Goal: Task Accomplishment & Management: Use online tool/utility

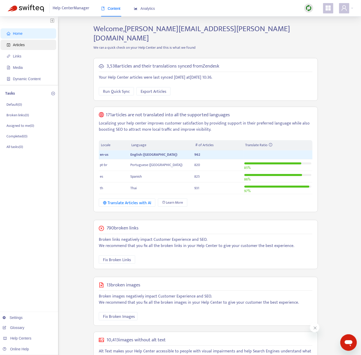
click at [15, 50] on span "Articles" at bounding box center [29, 45] width 45 height 10
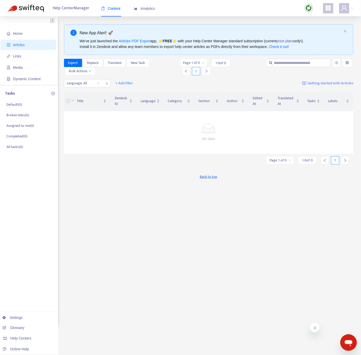
click at [18, 46] on span "Articles" at bounding box center [19, 45] width 12 height 4
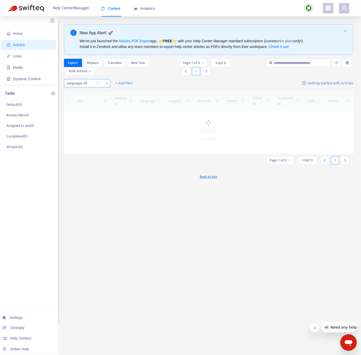
click at [91, 87] on div "Language: All" at bounding box center [83, 83] width 38 height 8
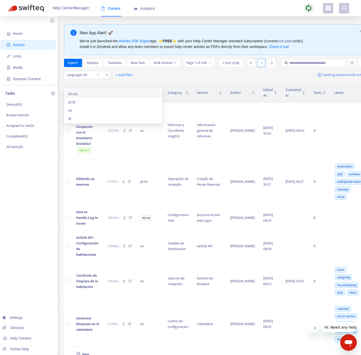
click at [93, 94] on div "en-us" at bounding box center [113, 94] width 90 height 6
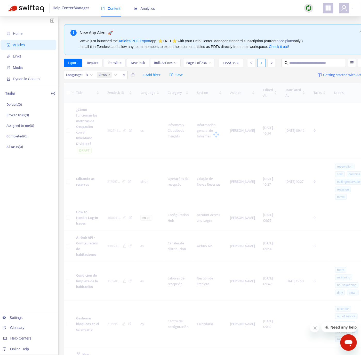
click at [309, 9] on img at bounding box center [309, 8] width 6 height 6
click at [313, 16] on link "Quick Sync" at bounding box center [320, 19] width 22 height 6
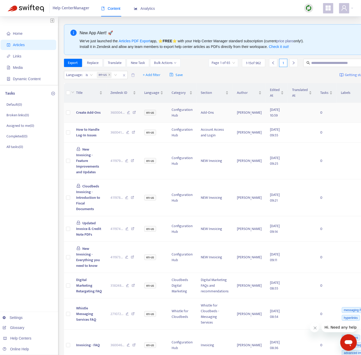
click at [82, 118] on td "Create Add-Ons" at bounding box center [89, 113] width 34 height 20
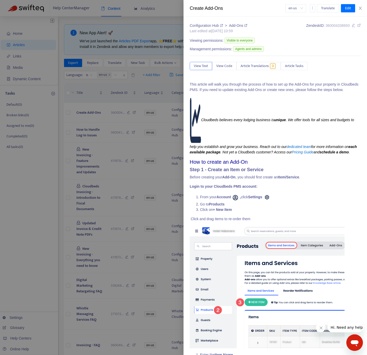
click at [119, 114] on div at bounding box center [183, 177] width 367 height 355
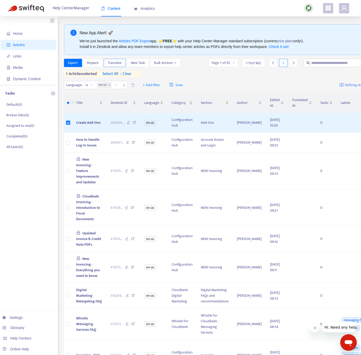
click at [114, 62] on span "Translate" at bounding box center [115, 63] width 14 height 6
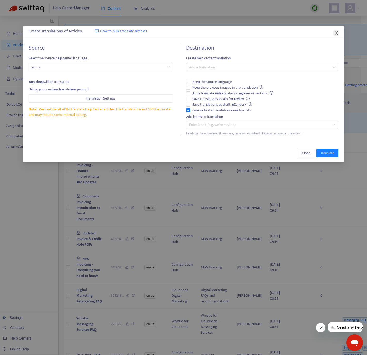
click at [334, 31] on icon "close" at bounding box center [336, 33] width 4 height 4
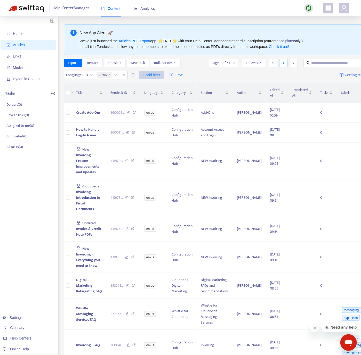
click at [148, 78] on span "+ Add filter" at bounding box center [152, 75] width 18 height 6
click at [160, 103] on span "Category" at bounding box center [159, 103] width 32 height 6
click at [152, 77] on div at bounding box center [145, 75] width 31 height 6
type input "*******"
click at [195, 88] on div "Cloudbeds Insights & Reports" at bounding box center [179, 86] width 90 height 6
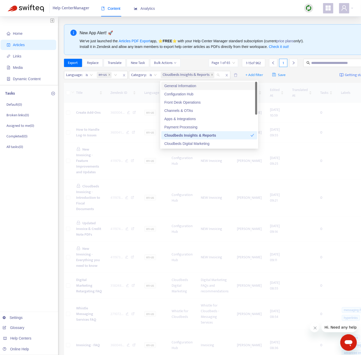
click at [198, 58] on div "New App Alert! 🚀 We've just launched the Articles PDF Export app, ⭐ FREE ⭐️ wit…" at bounding box center [227, 324] width 327 height 600
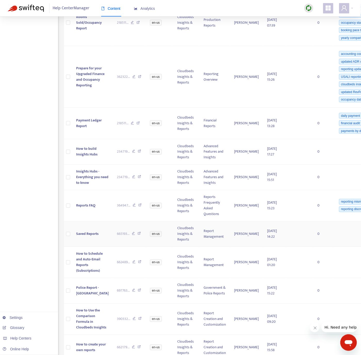
scroll to position [286, 0]
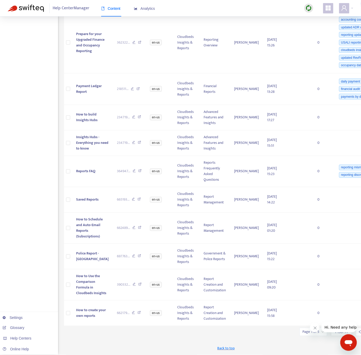
click at [303, 333] on input "search" at bounding box center [313, 333] width 21 height 8
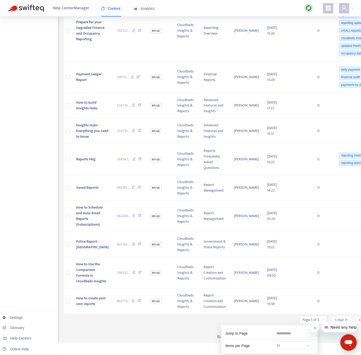
click at [294, 342] on span "15" at bounding box center [293, 346] width 33 height 8
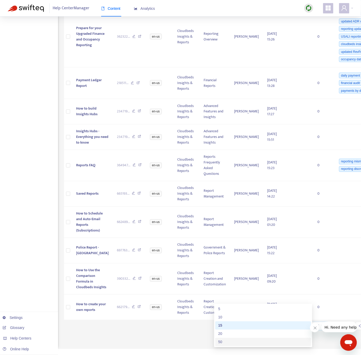
click at [239, 338] on div "50" at bounding box center [263, 342] width 96 height 8
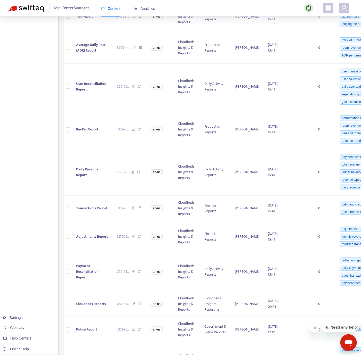
scroll to position [1408, 0]
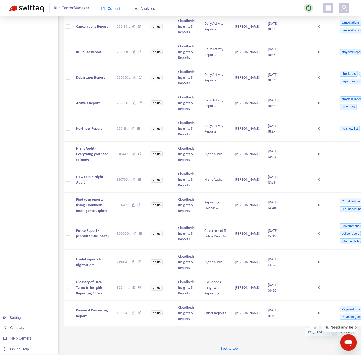
click at [317, 327] on button "Close message from company" at bounding box center [315, 328] width 10 height 10
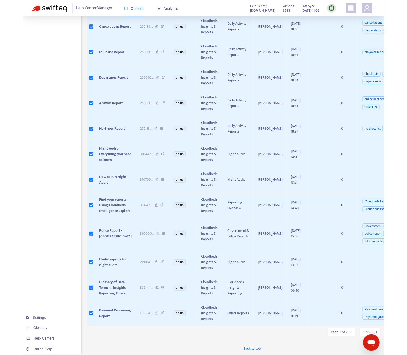
scroll to position [1350, 0]
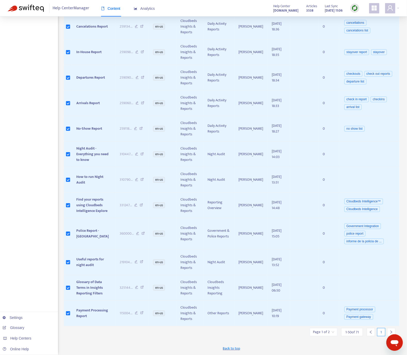
click at [367, 329] on div at bounding box center [392, 332] width 8 height 8
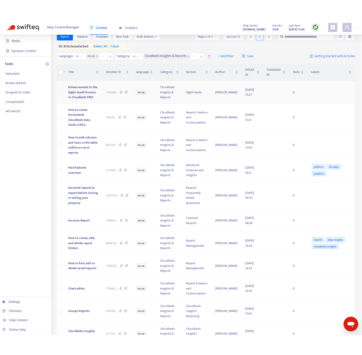
scroll to position [0, 0]
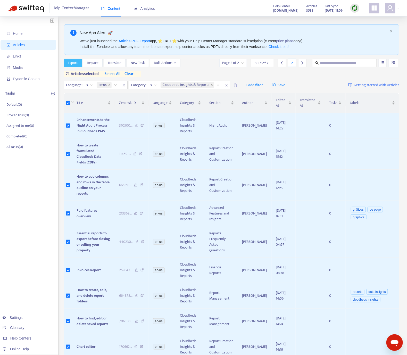
click at [74, 63] on span "Export" at bounding box center [73, 63] width 10 height 6
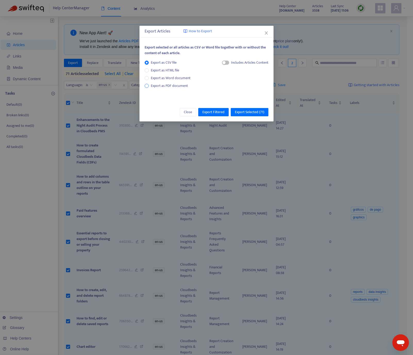
click at [177, 87] on span "Export as PDF document" at bounding box center [169, 86] width 37 height 6
click at [242, 112] on span "Export Selected ( 71 )" at bounding box center [249, 112] width 29 height 6
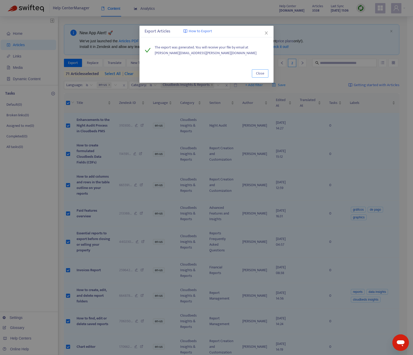
click at [261, 73] on span "Close" at bounding box center [260, 74] width 8 height 6
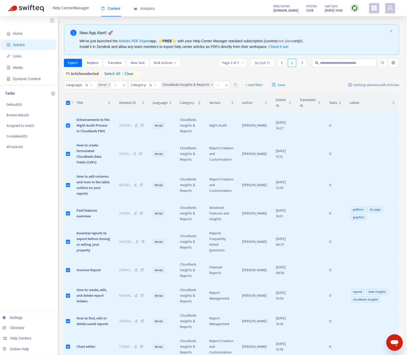
click at [26, 43] on span "Articles" at bounding box center [29, 45] width 45 height 10
click at [131, 74] on span "| clear" at bounding box center [127, 74] width 13 height 6
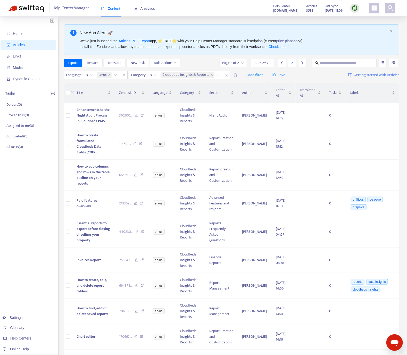
click at [36, 43] on span "Articles" at bounding box center [29, 45] width 45 height 10
drag, startPoint x: 227, startPoint y: 76, endPoint x: 218, endPoint y: 78, distance: 9.3
click at [227, 76] on icon "close" at bounding box center [226, 75] width 3 height 3
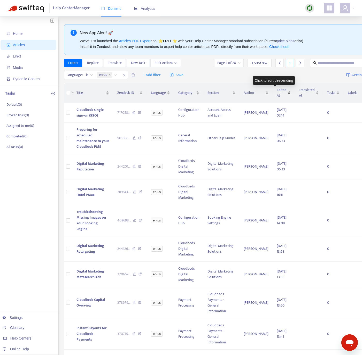
click at [276, 96] on span "Edited At" at bounding box center [281, 92] width 10 height 11
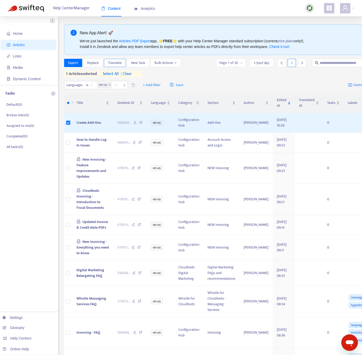
click at [114, 62] on span "Translate" at bounding box center [115, 63] width 14 height 6
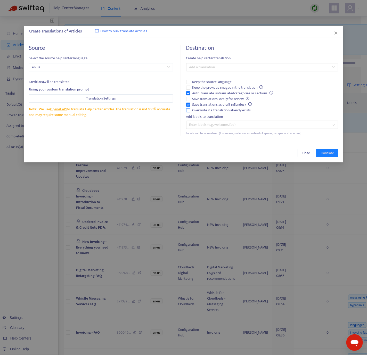
click at [196, 110] on span "Overwrite if a translation already exists" at bounding box center [221, 111] width 63 height 6
click at [195, 106] on span "Save translations as draft in Zendesk" at bounding box center [222, 105] width 64 height 6
click at [198, 94] on span "Auto-translate untranslated categories or sections" at bounding box center [232, 94] width 85 height 6
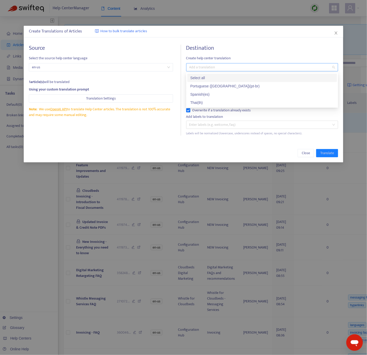
click at [203, 70] on div at bounding box center [260, 67] width 144 height 6
click at [202, 100] on div "Thai ( th )" at bounding box center [262, 103] width 144 height 6
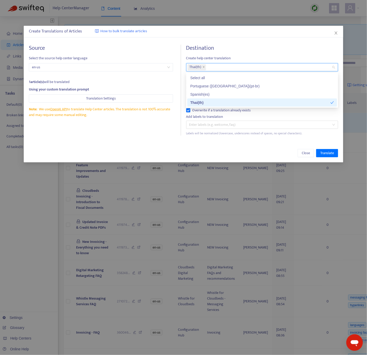
click at [318, 146] on div "Close Translate" at bounding box center [184, 153] width 320 height 19
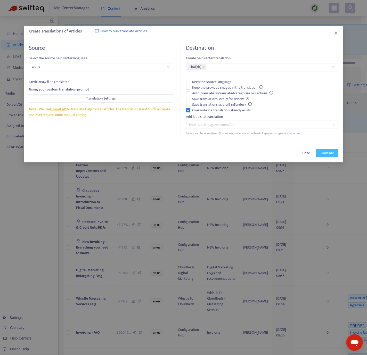
click at [330, 154] on span "Translate" at bounding box center [328, 153] width 14 height 6
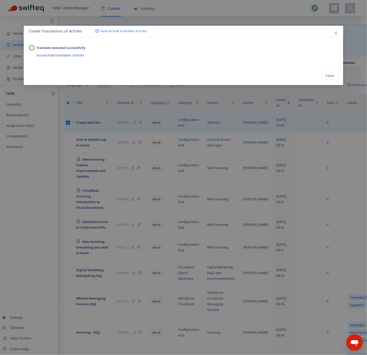
click at [331, 68] on div "Close" at bounding box center [184, 76] width 320 height 19
click at [329, 75] on span "Close" at bounding box center [330, 76] width 8 height 6
